Goal: Subscribe to service/newsletter

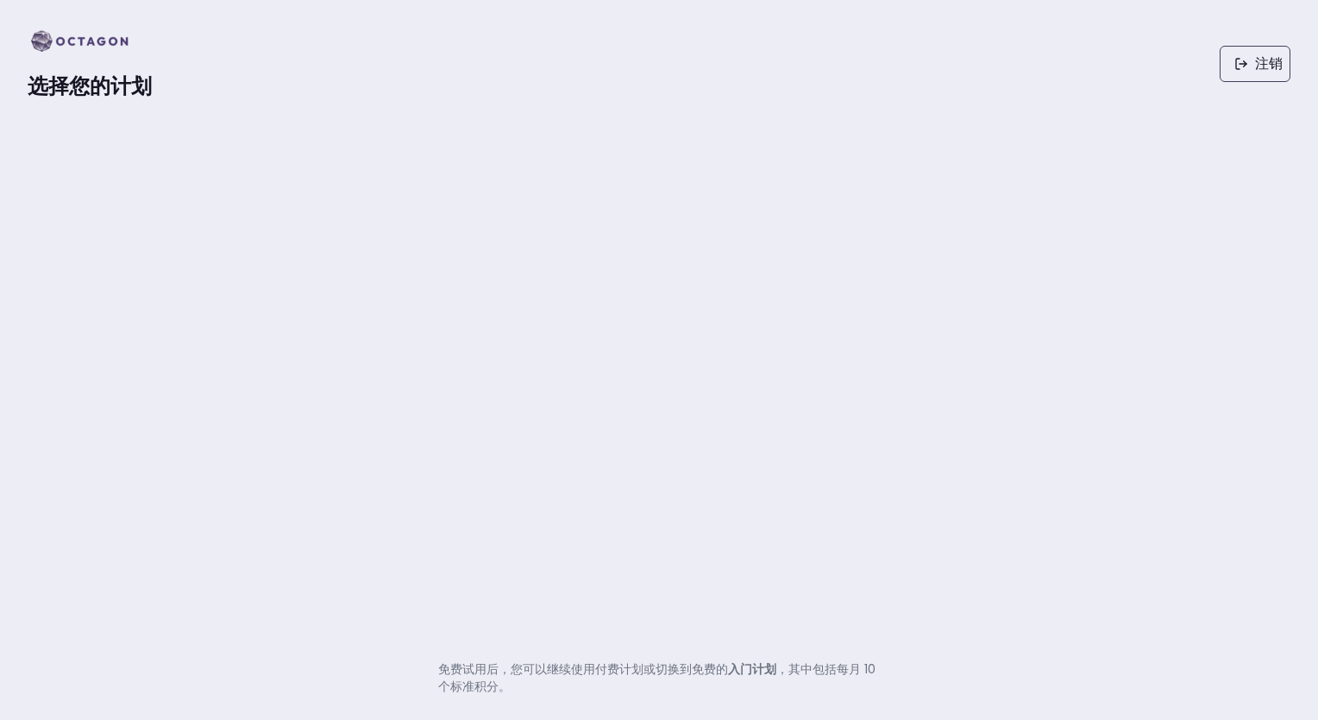
click at [756, 667] on strong "入门计划" at bounding box center [752, 668] width 48 height 17
drag, startPoint x: 756, startPoint y: 667, endPoint x: 709, endPoint y: 665, distance: 46.6
click at [709, 665] on p "免费试用后，您可以继续使用付费计划或切换到免费的 入门计划 ，其中包括每月 10 个标准积分。" at bounding box center [659, 677] width 442 height 35
click at [122, 94] on span "选择您的计划" at bounding box center [90, 86] width 124 height 28
